Goal: Task Accomplishment & Management: Manage account settings

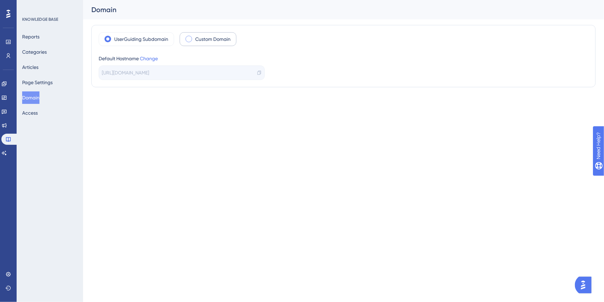
click at [200, 40] on label "Custom Domain" at bounding box center [212, 39] width 35 height 8
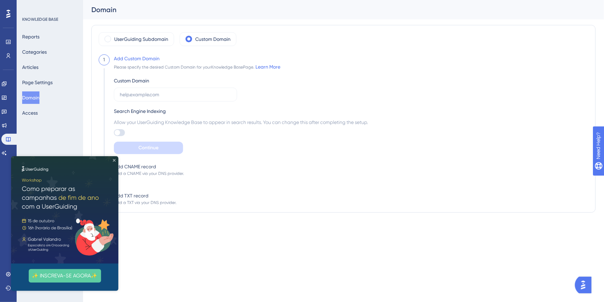
drag, startPoint x: 112, startPoint y: 159, endPoint x: 123, endPoint y: 315, distance: 156.1
click at [112, 159] on icon "Close Preview" at bounding box center [113, 159] width 3 height 3
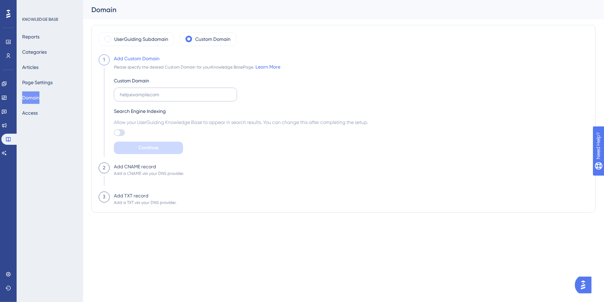
click at [176, 99] on label at bounding box center [175, 95] width 123 height 14
click at [176, 98] on input "text" at bounding box center [175, 95] width 111 height 8
type input "[DOMAIN_NAME]"
click at [164, 144] on button "Continue" at bounding box center [148, 147] width 69 height 12
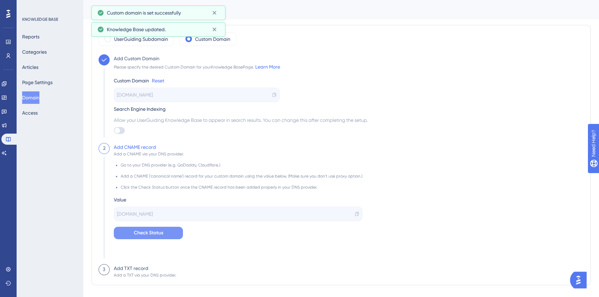
click at [170, 235] on button "Check Status" at bounding box center [148, 233] width 69 height 12
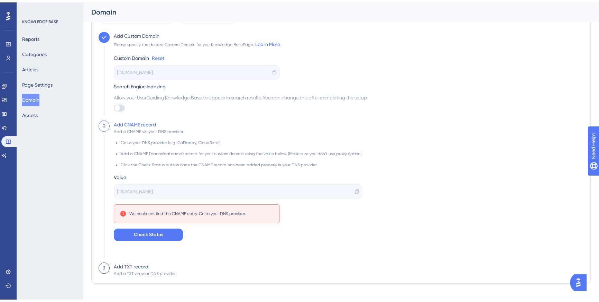
scroll to position [31, 0]
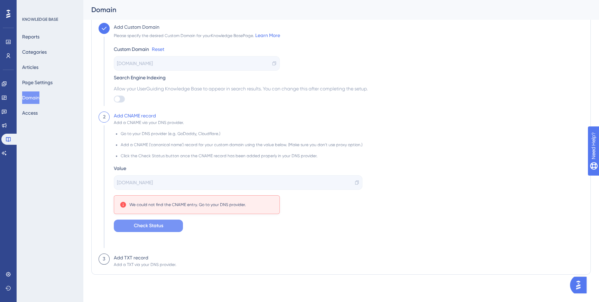
click at [155, 227] on span "Check Status" at bounding box center [148, 225] width 29 height 8
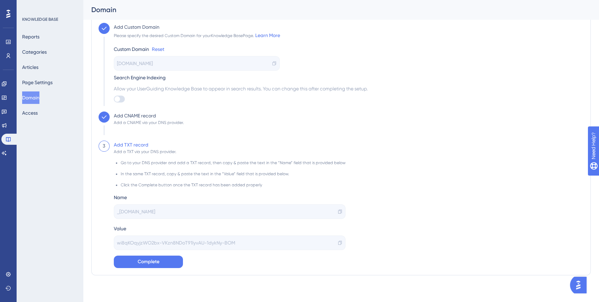
click at [338, 212] on icon at bounding box center [339, 211] width 3 height 4
click at [335, 208] on div "_[DOMAIN_NAME]" at bounding box center [230, 211] width 232 height 15
click at [335, 214] on div "_[DOMAIN_NAME]" at bounding box center [230, 211] width 232 height 15
click at [338, 211] on icon at bounding box center [340, 211] width 5 height 5
click at [338, 241] on icon at bounding box center [339, 242] width 3 height 4
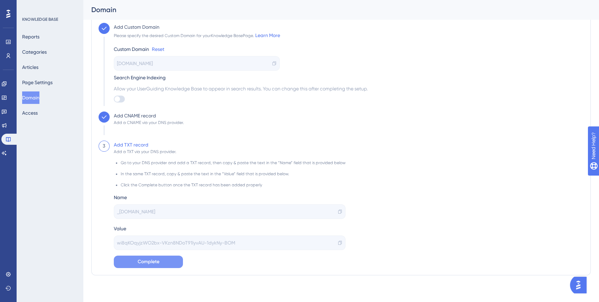
click at [162, 264] on button "Complete" at bounding box center [148, 261] width 69 height 12
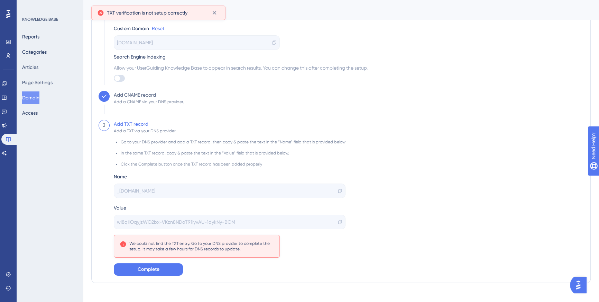
scroll to position [61, 0]
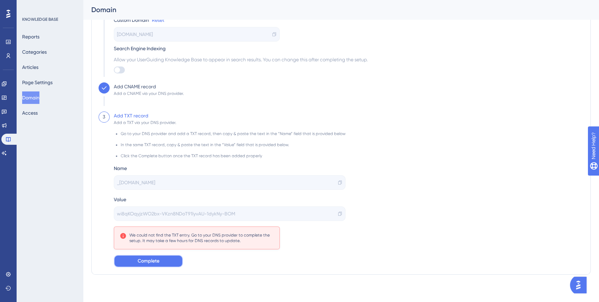
click at [153, 264] on span "Complete" at bounding box center [149, 261] width 22 height 8
click at [168, 261] on button "Complete" at bounding box center [148, 261] width 69 height 12
click at [165, 263] on button "Complete" at bounding box center [148, 261] width 69 height 12
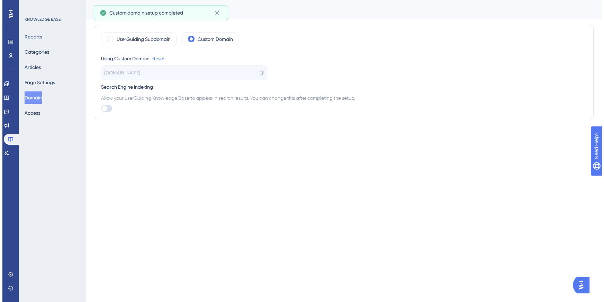
scroll to position [0, 0]
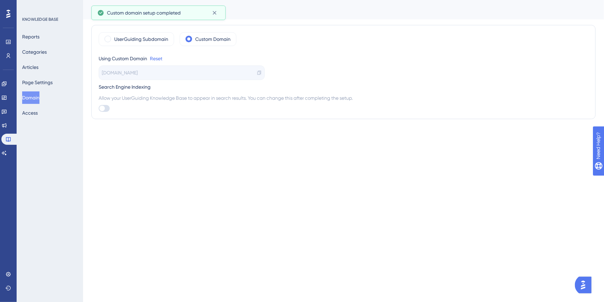
click at [260, 72] on icon at bounding box center [258, 73] width 3 height 4
